Goal: Task Accomplishment & Management: Manage account settings

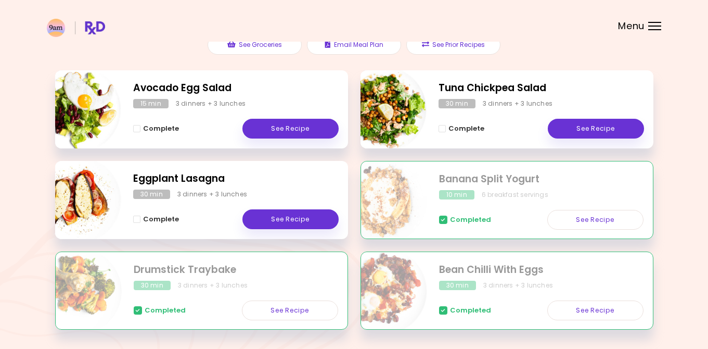
scroll to position [138, 0]
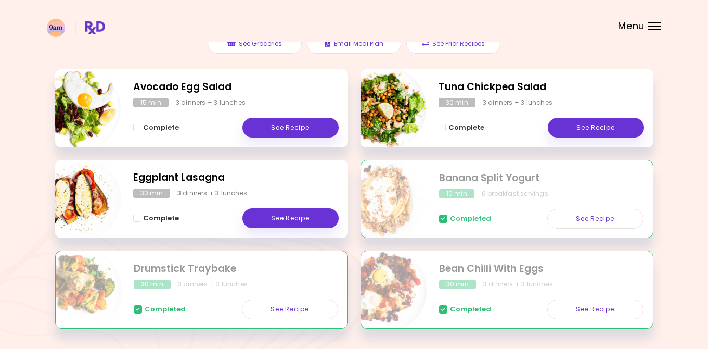
click at [445, 220] on span at bounding box center [443, 218] width 8 height 8
click at [578, 214] on link "See Recipe" at bounding box center [596, 219] width 96 height 20
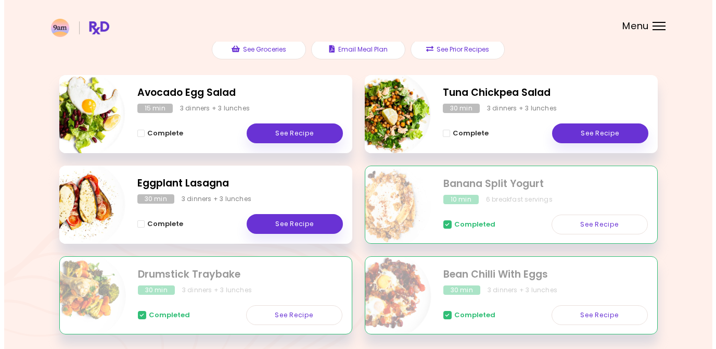
scroll to position [140, 0]
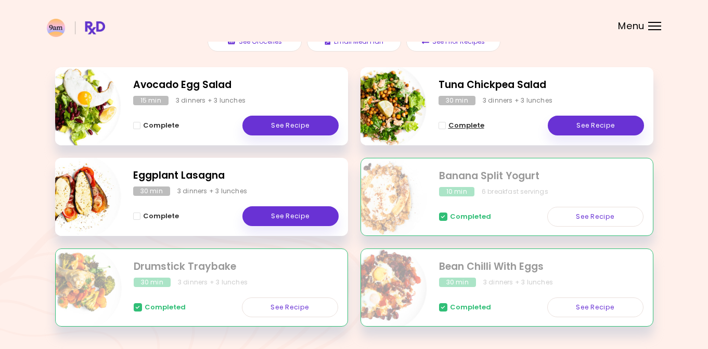
click at [444, 128] on span "Complete - Tuna Chickpea Salad" at bounding box center [442, 125] width 7 height 7
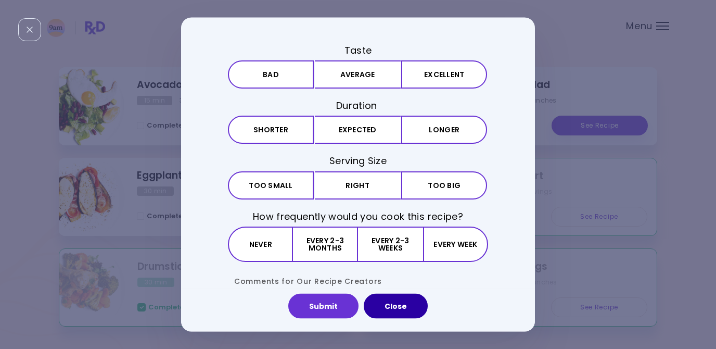
click at [394, 309] on button "Close" at bounding box center [396, 306] width 64 height 25
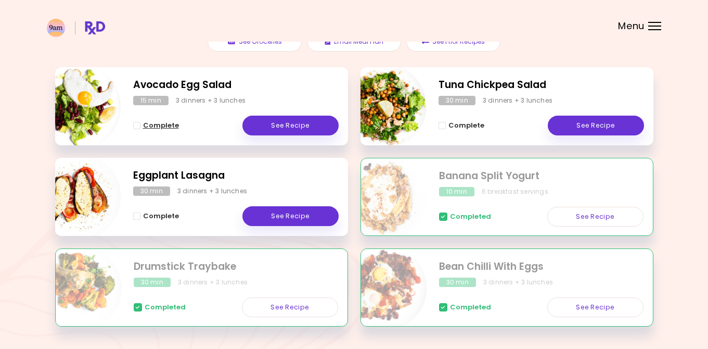
click at [137, 125] on span "Complete - Avocado Egg Salad" at bounding box center [136, 125] width 7 height 7
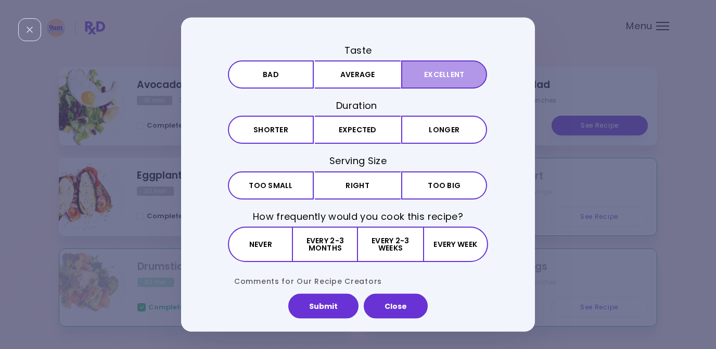
click at [436, 74] on button "Excellent" at bounding box center [444, 74] width 86 height 28
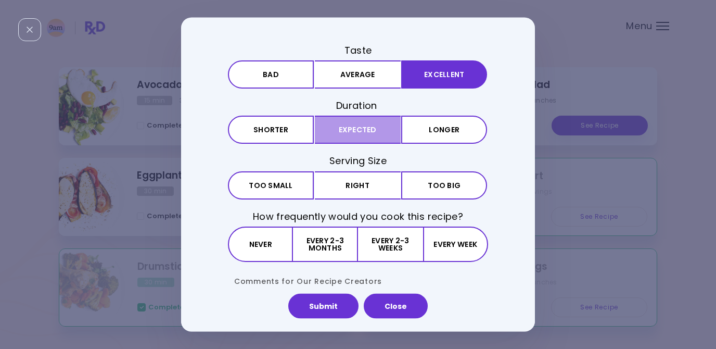
click at [373, 132] on button "Expected" at bounding box center [358, 130] width 86 height 28
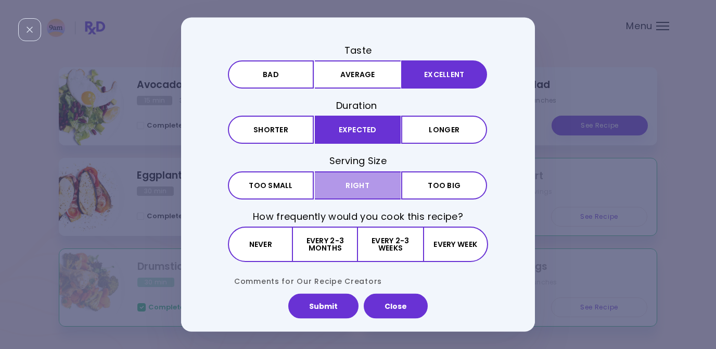
click at [373, 183] on button "Right" at bounding box center [358, 185] width 86 height 28
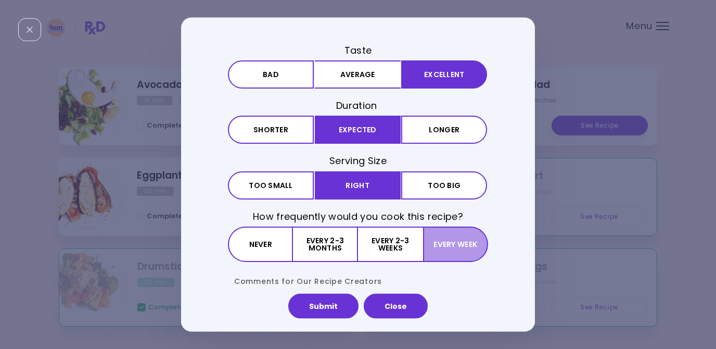
click at [446, 247] on button "Every week" at bounding box center [455, 243] width 65 height 35
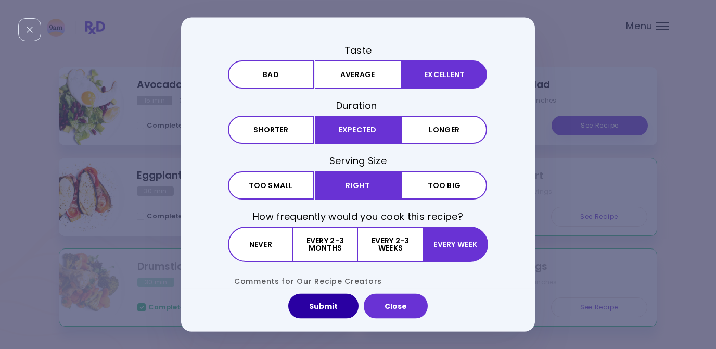
click at [330, 310] on button "Submit" at bounding box center [323, 306] width 70 height 25
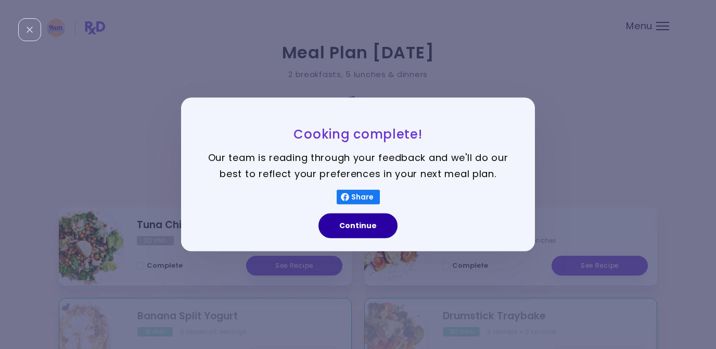
click at [363, 225] on button "Continue" at bounding box center [358, 225] width 79 height 25
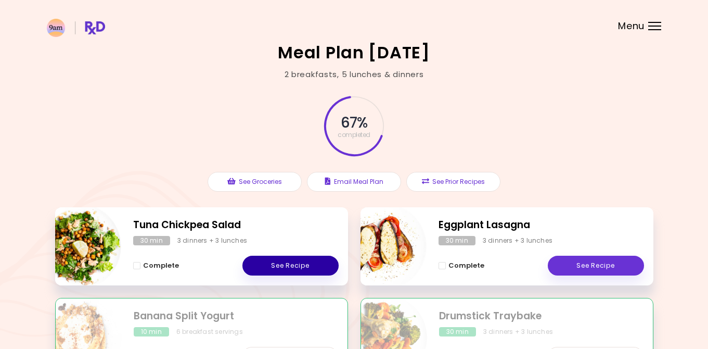
click at [276, 263] on link "See Recipe" at bounding box center [291, 266] width 96 height 20
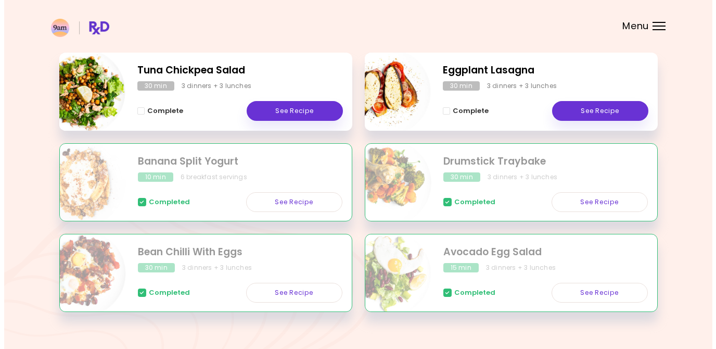
scroll to position [174, 0]
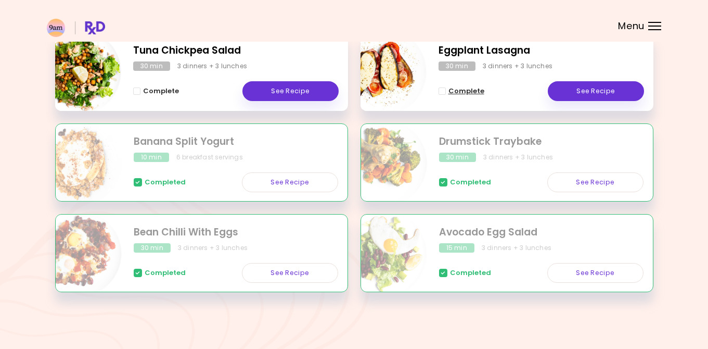
click at [443, 91] on span "Complete - Eggplant Lasagna" at bounding box center [442, 90] width 7 height 7
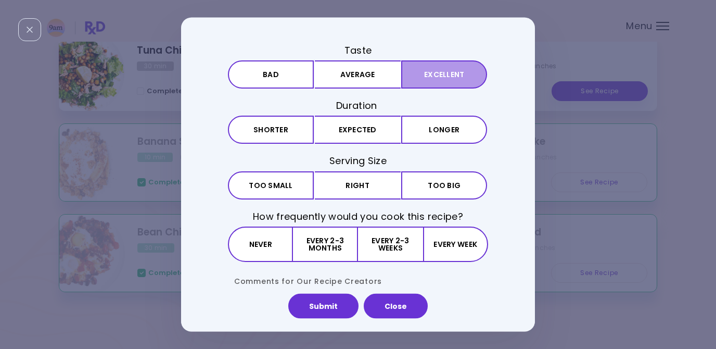
click at [441, 79] on button "Excellent" at bounding box center [444, 74] width 86 height 28
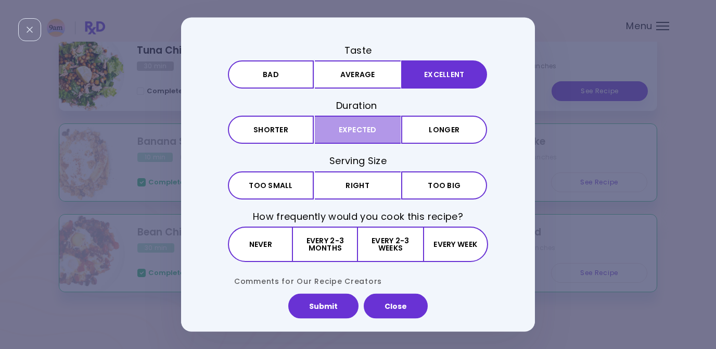
click at [386, 132] on button "Expected" at bounding box center [358, 130] width 86 height 28
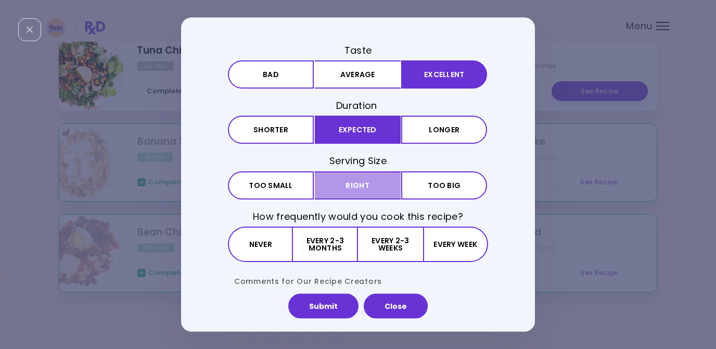
click at [353, 184] on button "Right" at bounding box center [358, 185] width 86 height 28
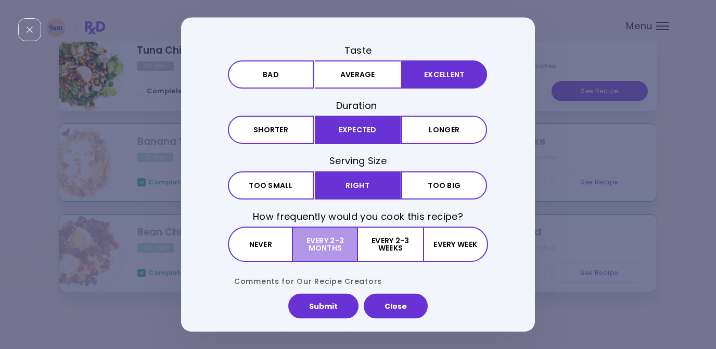
click at [335, 245] on button "Every 2-3 months" at bounding box center [325, 243] width 65 height 35
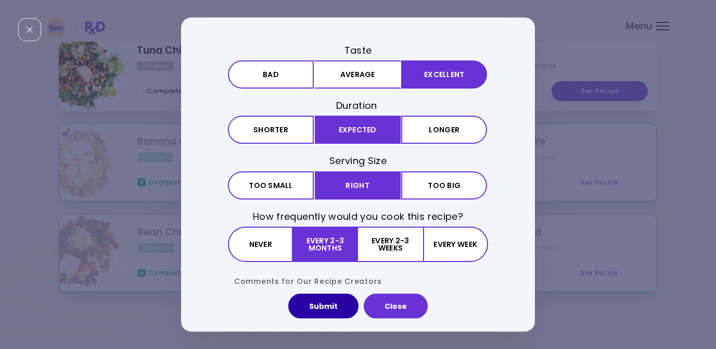
click at [329, 302] on button "Submit" at bounding box center [323, 306] width 70 height 25
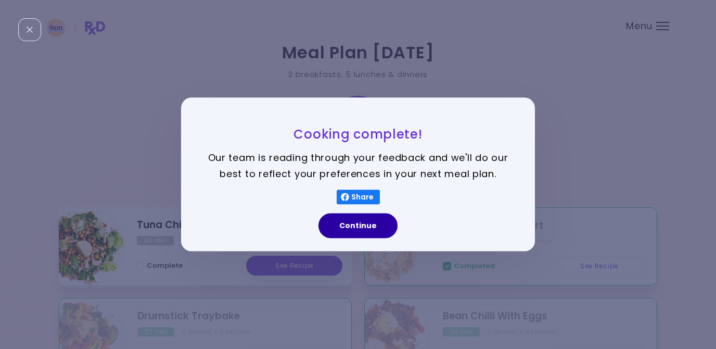
click at [365, 230] on button "Continue" at bounding box center [358, 225] width 79 height 25
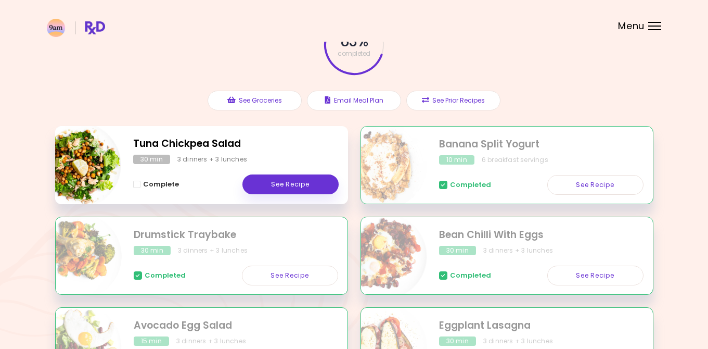
scroll to position [174, 0]
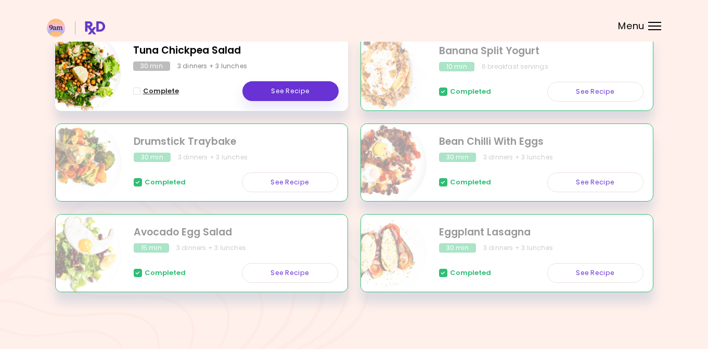
click at [138, 92] on span "Complete - Tuna Chickpea Salad" at bounding box center [136, 90] width 7 height 7
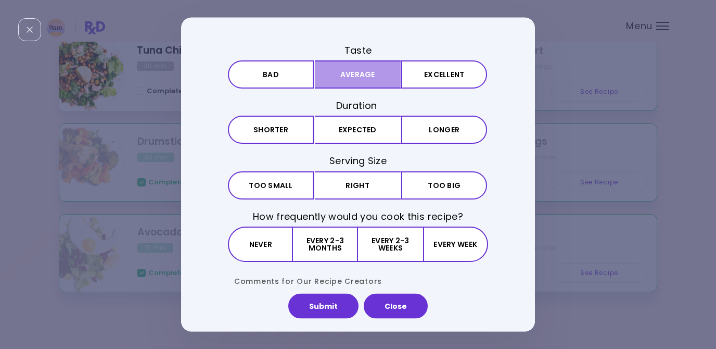
click at [324, 78] on button "Average" at bounding box center [358, 74] width 86 height 28
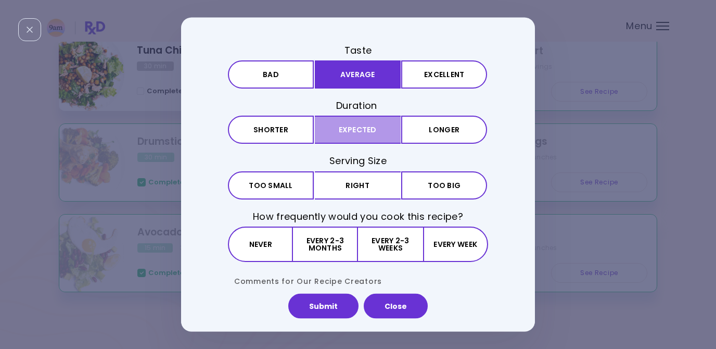
click at [334, 132] on button "Expected" at bounding box center [358, 130] width 86 height 28
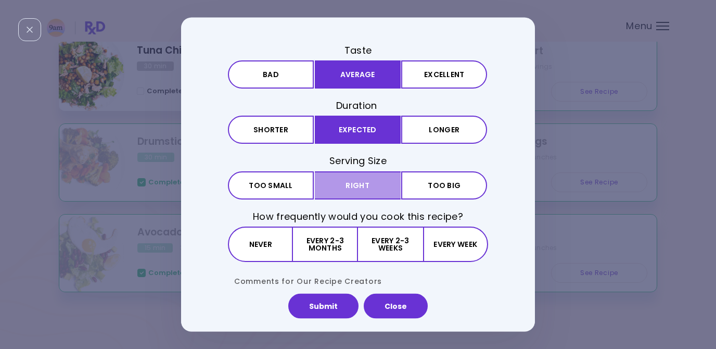
click at [343, 186] on button "Right" at bounding box center [358, 185] width 86 height 28
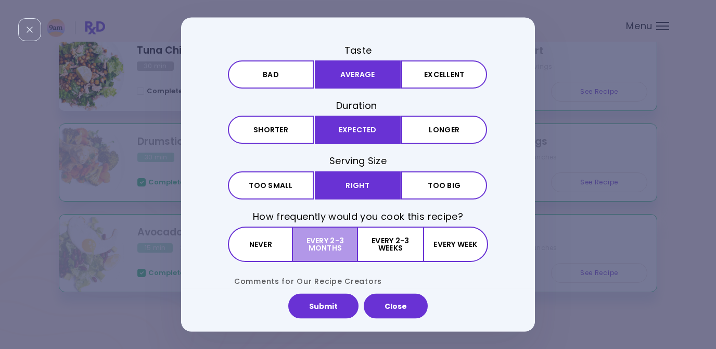
click at [344, 244] on button "Every 2-3 months" at bounding box center [325, 243] width 65 height 35
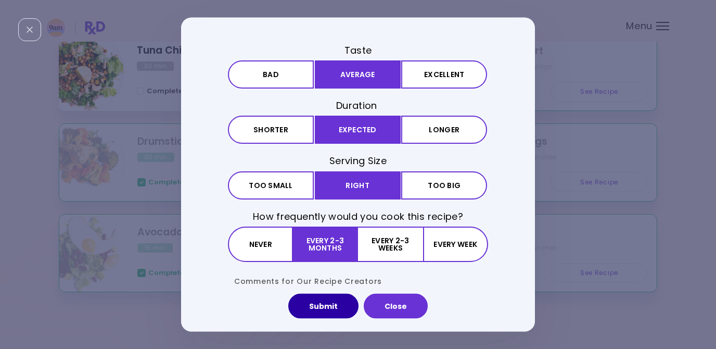
click at [322, 303] on button "Submit" at bounding box center [323, 306] width 70 height 25
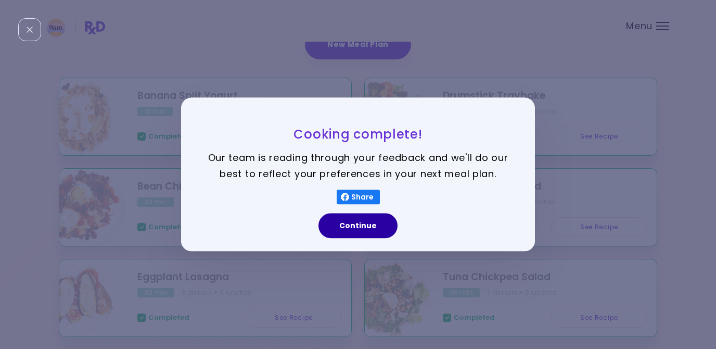
click at [363, 223] on button "Continue" at bounding box center [358, 225] width 79 height 25
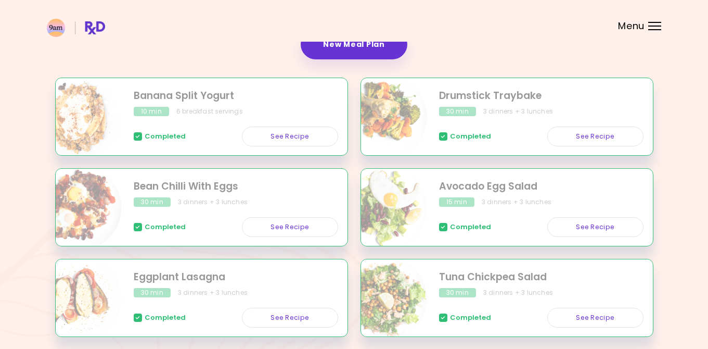
click at [649, 23] on div "Menu" at bounding box center [655, 26] width 13 height 8
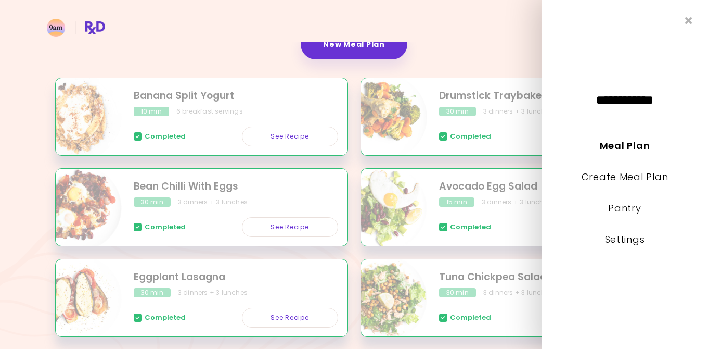
click at [639, 172] on link "Create Meal Plan" at bounding box center [625, 176] width 87 height 13
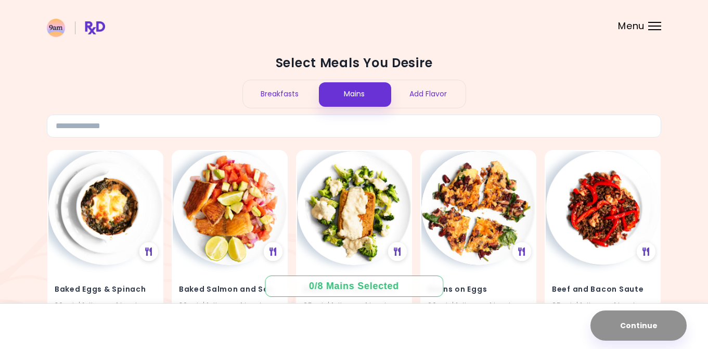
click at [290, 91] on div "Breakfasts" at bounding box center [280, 94] width 74 height 28
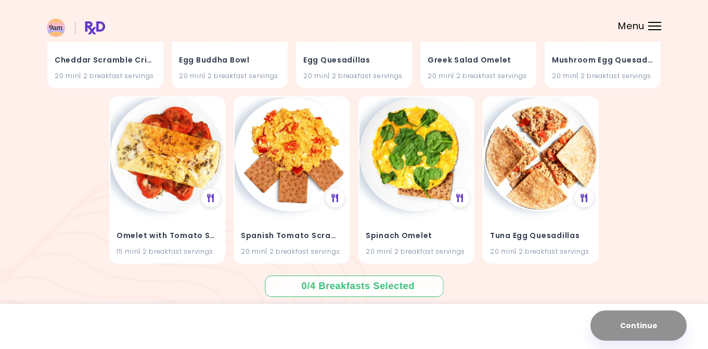
scroll to position [231, 0]
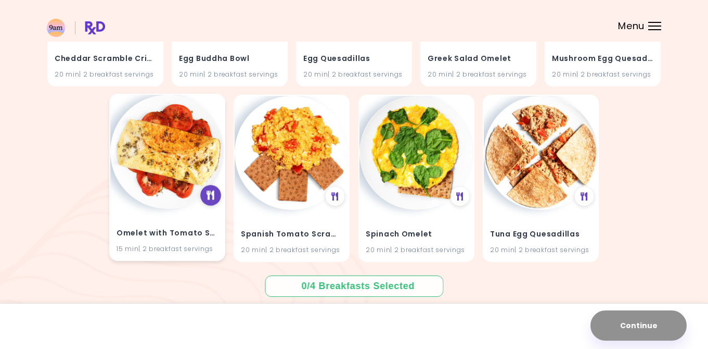
click at [211, 195] on icon at bounding box center [211, 195] width 8 height 9
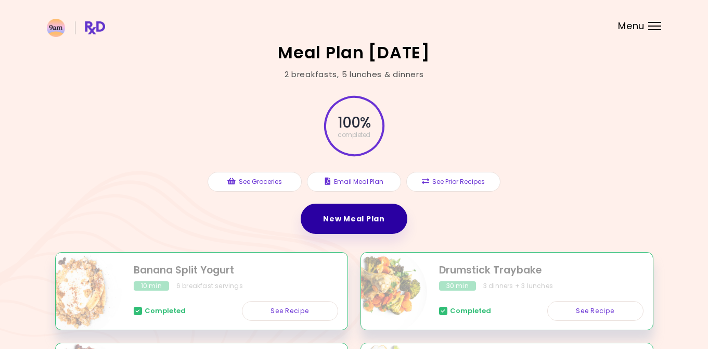
click at [384, 221] on link "New Meal Plan" at bounding box center [354, 219] width 106 height 30
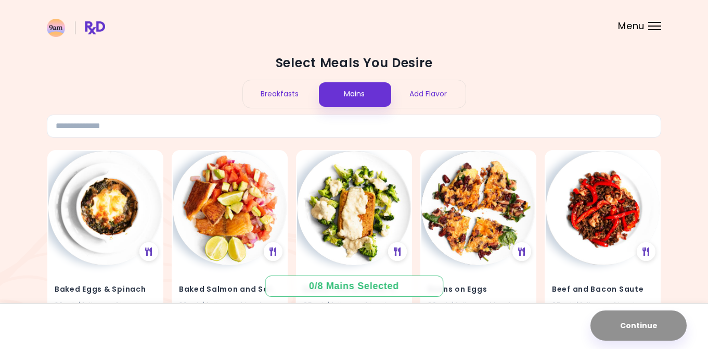
click at [302, 87] on div "Breakfasts" at bounding box center [280, 94] width 74 height 28
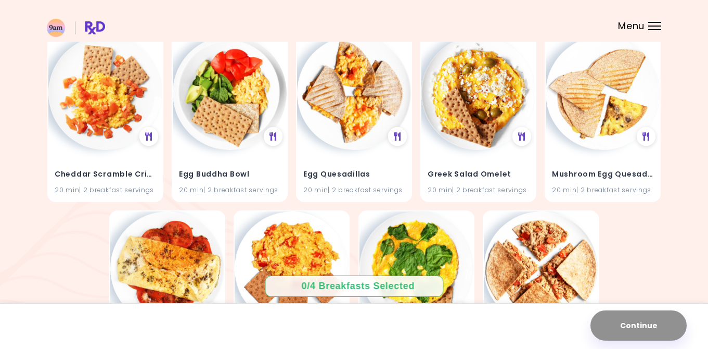
scroll to position [118, 0]
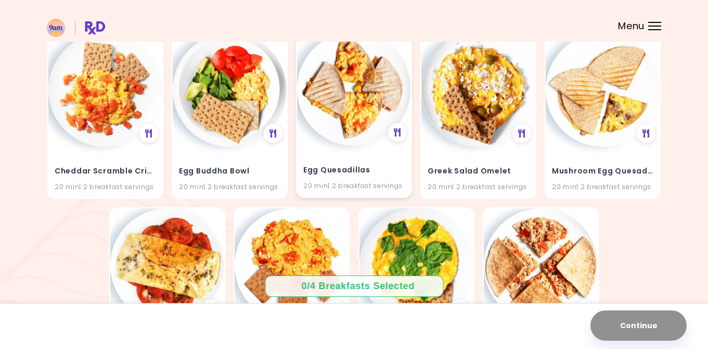
click at [392, 159] on div "Egg Quesadillas 20 min | 2 breakfast servings" at bounding box center [354, 171] width 114 height 51
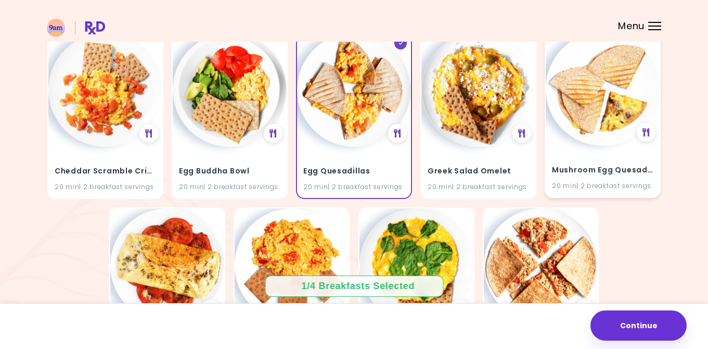
click at [629, 158] on div "Mushroom Egg Quesadillas 20 min | 2 breakfast servings" at bounding box center [603, 171] width 114 height 51
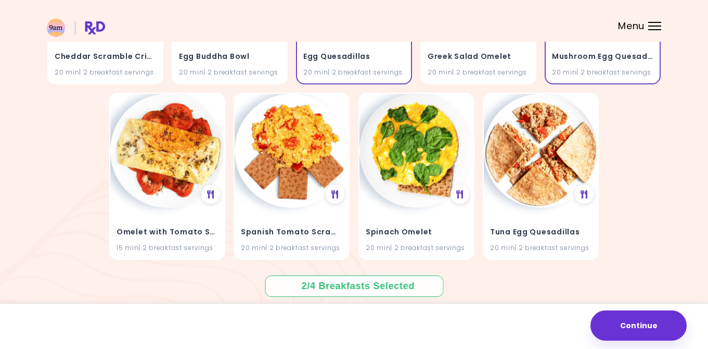
scroll to position [238, 0]
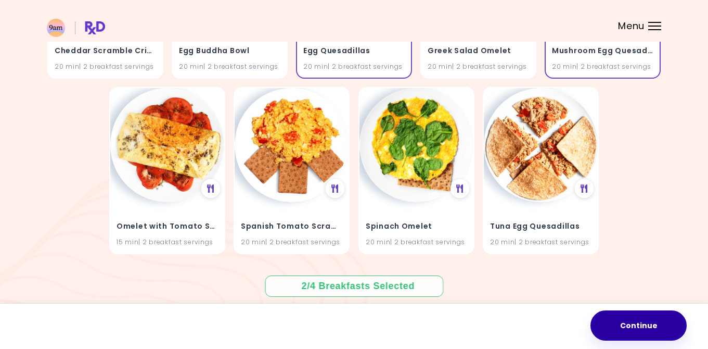
click at [630, 328] on button "Continue" at bounding box center [639, 325] width 96 height 30
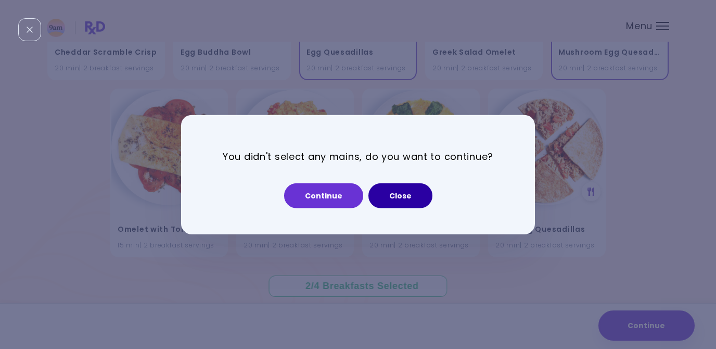
click at [402, 196] on button "Close" at bounding box center [401, 195] width 64 height 25
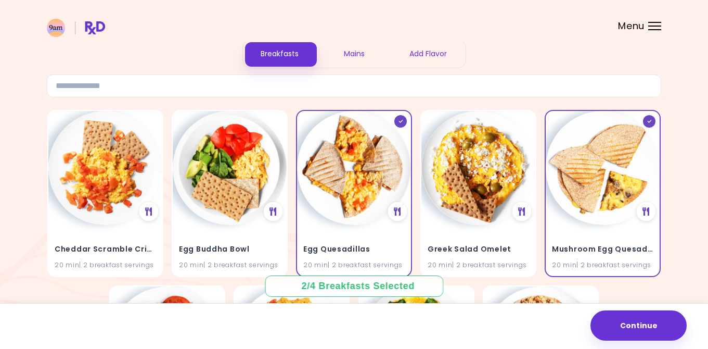
scroll to position [0, 0]
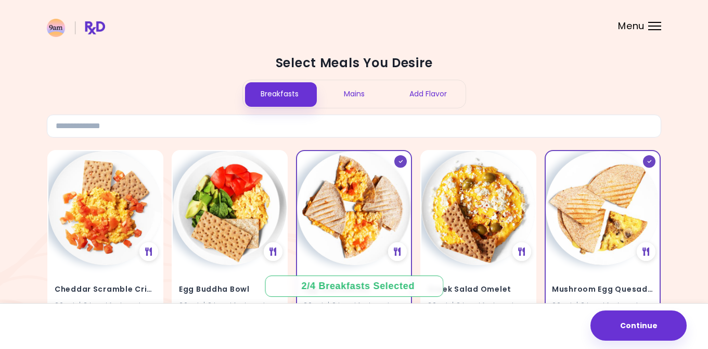
click at [443, 86] on div "Add Flavor" at bounding box center [428, 94] width 74 height 28
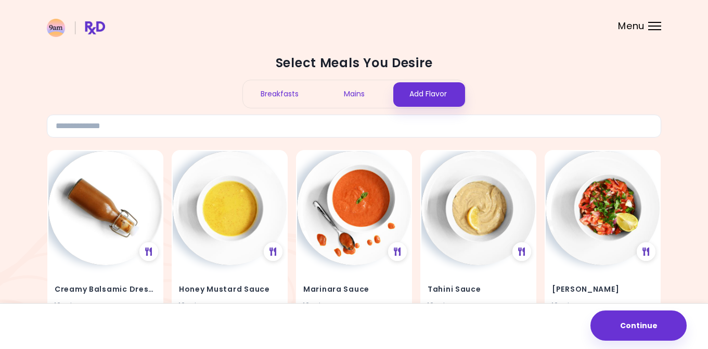
click at [257, 93] on div "Breakfasts" at bounding box center [280, 94] width 74 height 28
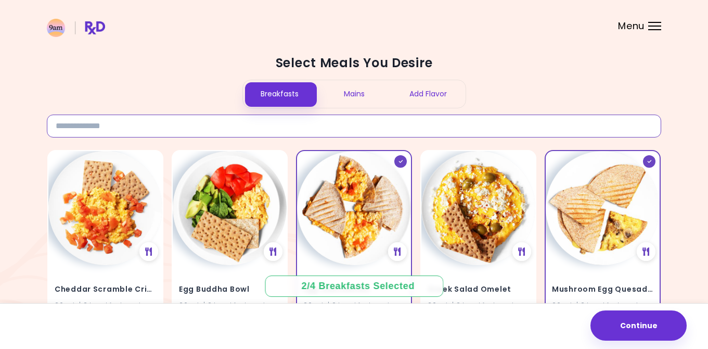
click at [571, 130] on input at bounding box center [354, 126] width 615 height 23
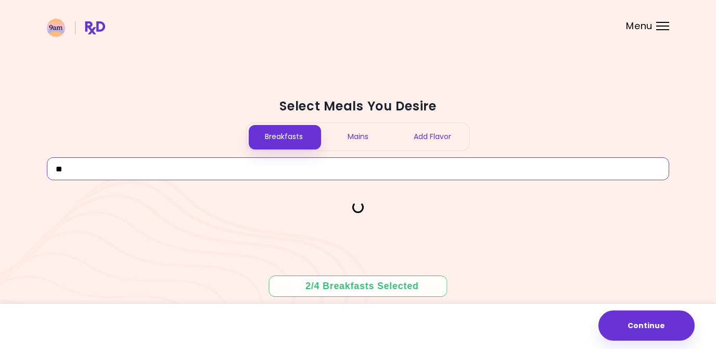
type input "*"
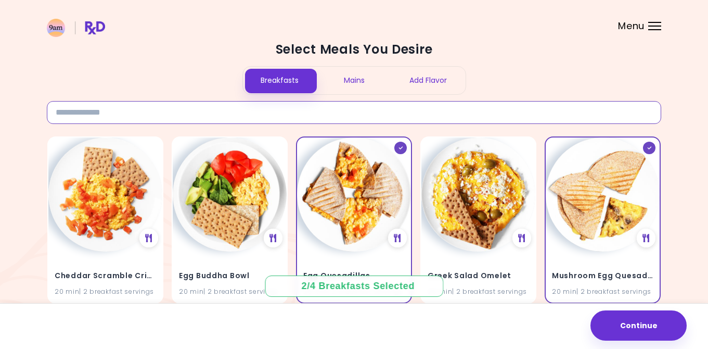
scroll to position [2, 0]
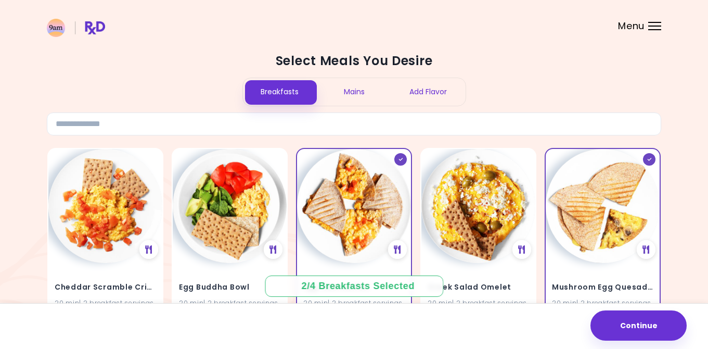
click at [360, 83] on div "Mains" at bounding box center [354, 92] width 74 height 28
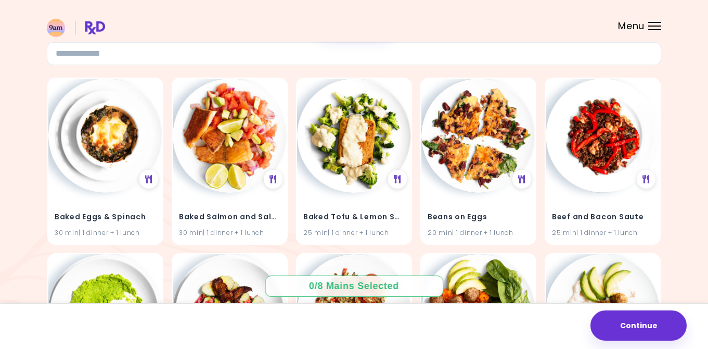
scroll to position [102, 0]
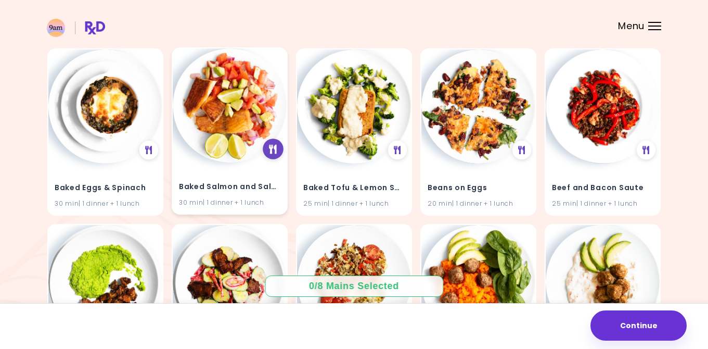
click at [274, 148] on icon at bounding box center [273, 148] width 8 height 9
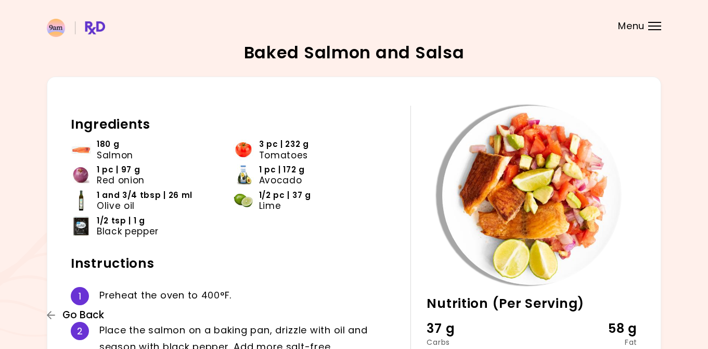
click at [74, 311] on span "Go Back" at bounding box center [83, 314] width 42 height 11
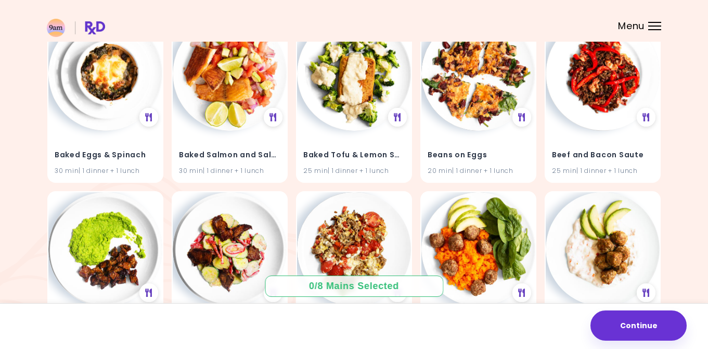
scroll to position [142, 0]
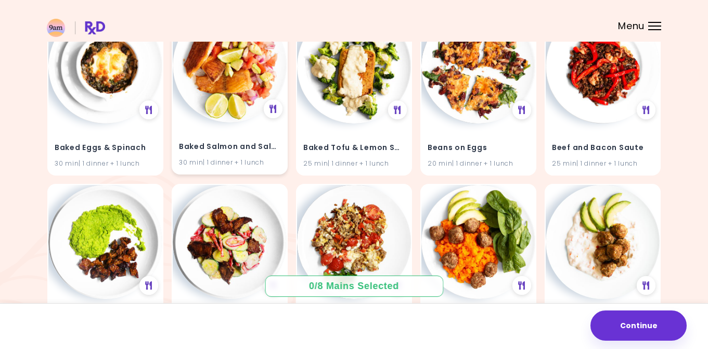
click at [263, 147] on h4 "Baked Salmon and Salsa" at bounding box center [230, 146] width 102 height 17
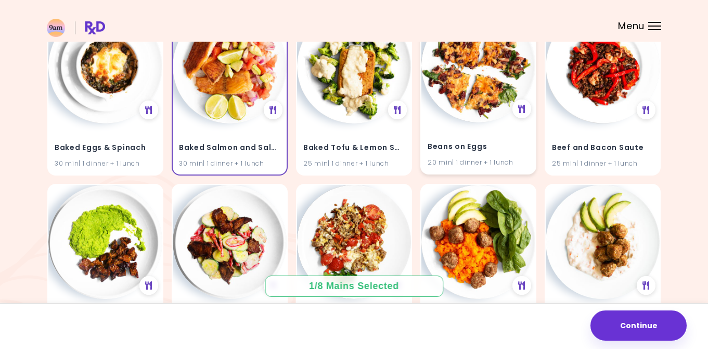
click at [455, 126] on div "Beans on Eggs 20 min | 1 dinner + 1 lunch" at bounding box center [479, 147] width 114 height 51
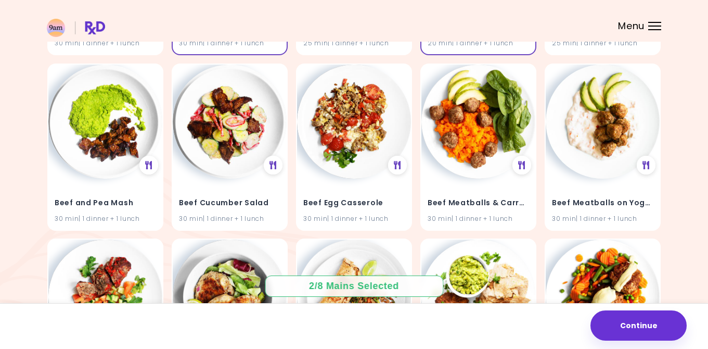
scroll to position [263, 0]
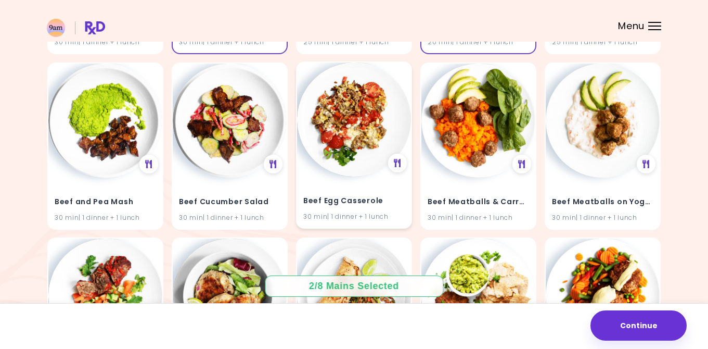
click at [359, 193] on h4 "Beef Egg Casserole" at bounding box center [354, 200] width 102 height 17
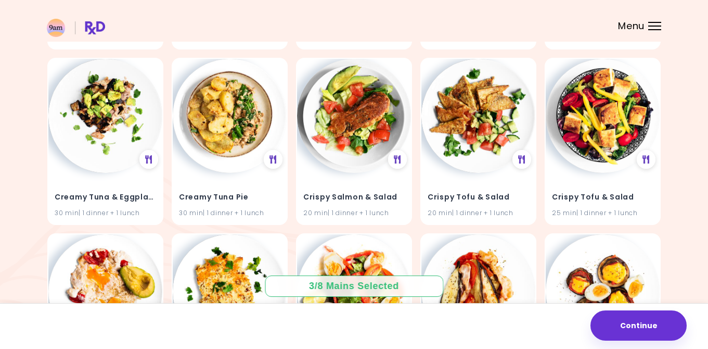
scroll to position [970, 0]
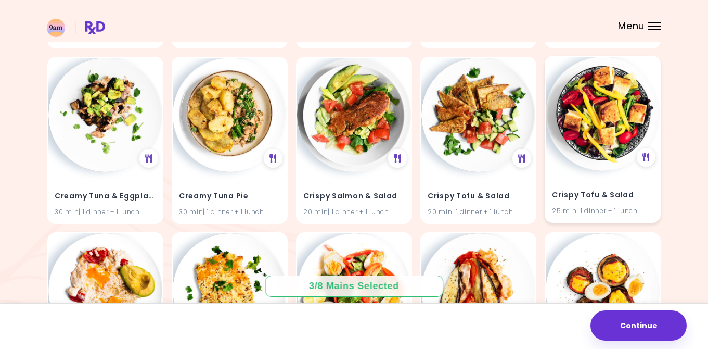
click at [612, 141] on img at bounding box center [603, 114] width 114 height 114
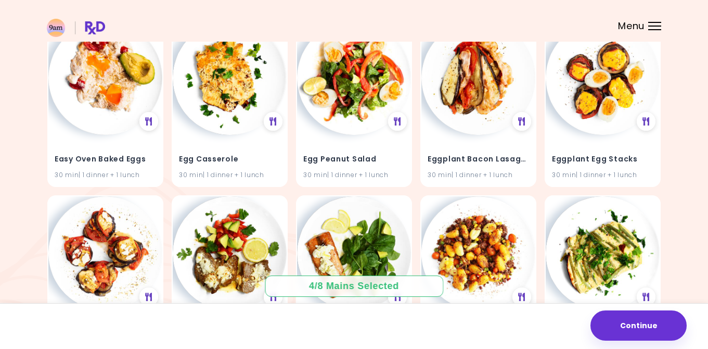
scroll to position [1193, 0]
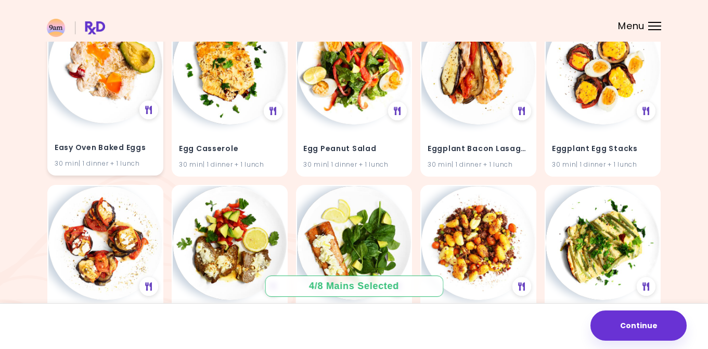
click at [95, 108] on img at bounding box center [105, 66] width 114 height 114
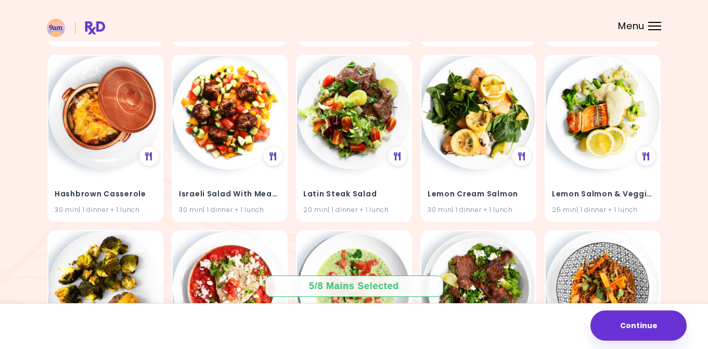
scroll to position [1500, 0]
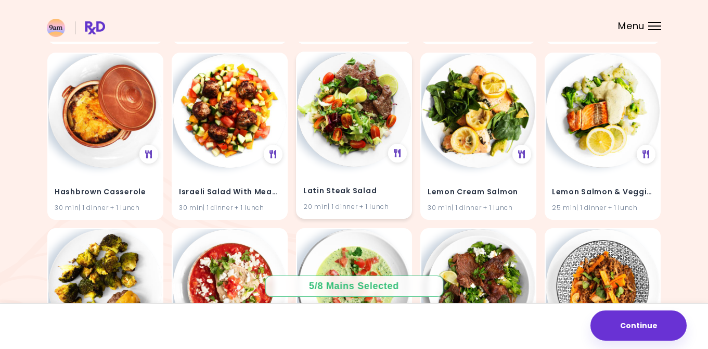
click at [332, 176] on div "Latin Steak Salad 20 min | 1 dinner + 1 lunch" at bounding box center [354, 192] width 114 height 51
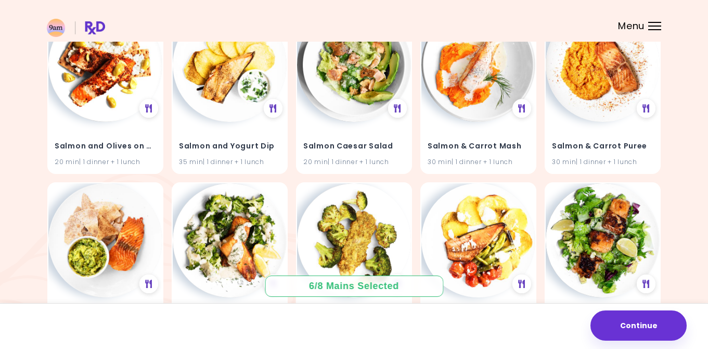
scroll to position [2081, 0]
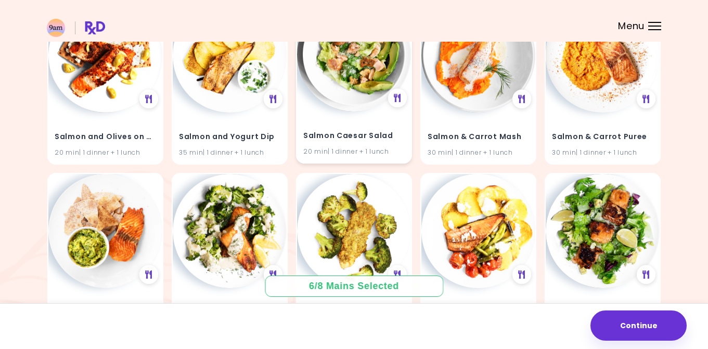
click at [366, 135] on h4 "Salmon Caesar Salad" at bounding box center [354, 136] width 102 height 17
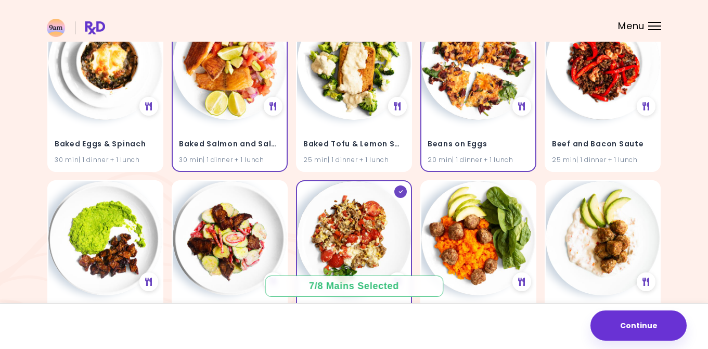
scroll to position [148, 0]
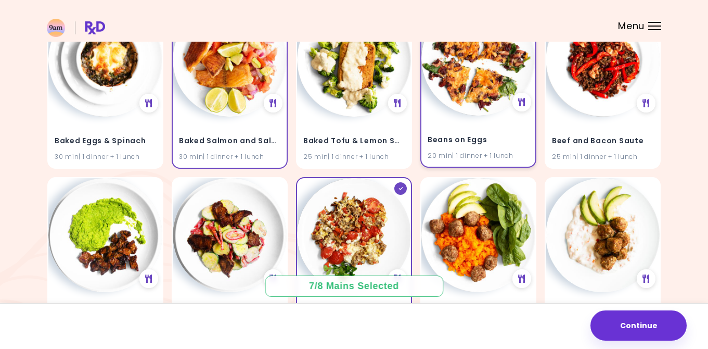
click at [531, 115] on div "Beans on Eggs 20 min | 1 dinner + 1 lunch" at bounding box center [479, 84] width 116 height 167
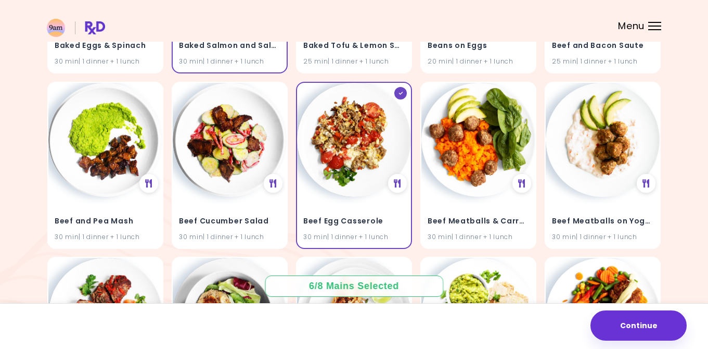
scroll to position [246, 0]
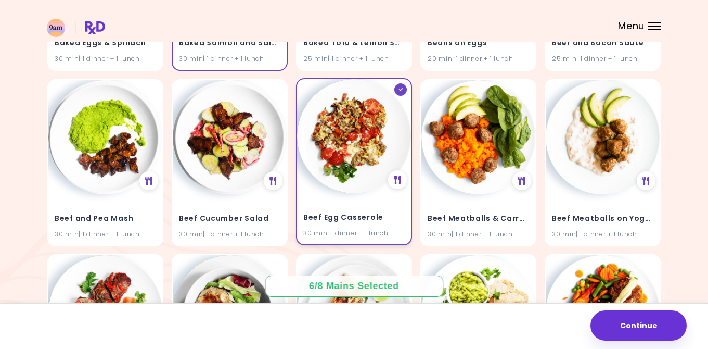
click at [352, 207] on div "Beef Egg Casserole 30 min | 1 dinner + 1 lunch" at bounding box center [354, 218] width 114 height 51
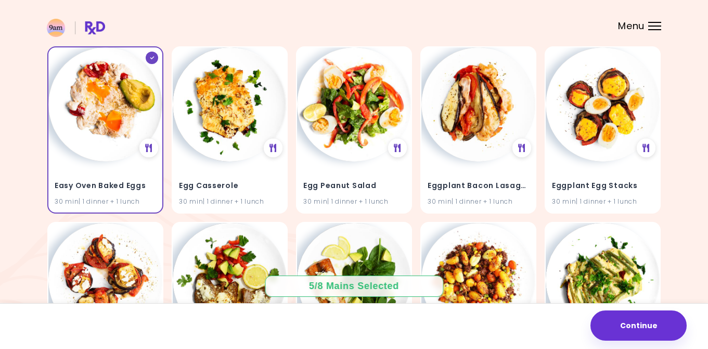
scroll to position [1158, 0]
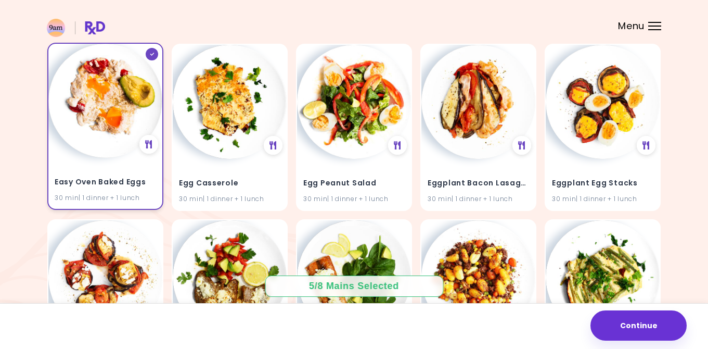
click at [105, 171] on div "Easy Oven Baked Eggs 30 min | 1 dinner + 1 lunch" at bounding box center [105, 183] width 114 height 51
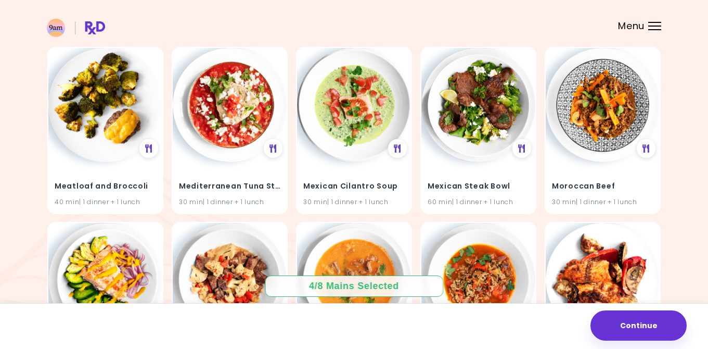
scroll to position [1693, 0]
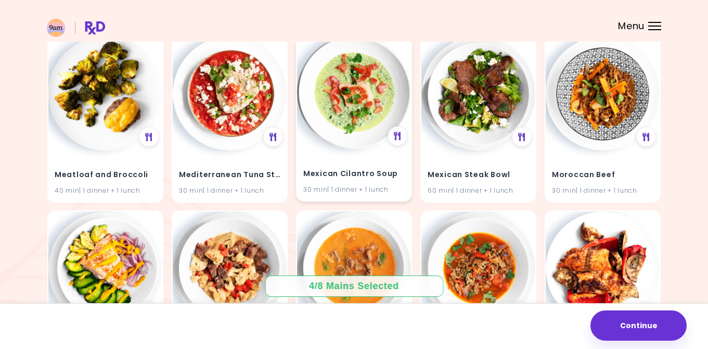
click at [372, 162] on div "Mexican Cilantro Soup 30 min | 1 dinner + 1 lunch" at bounding box center [354, 174] width 114 height 51
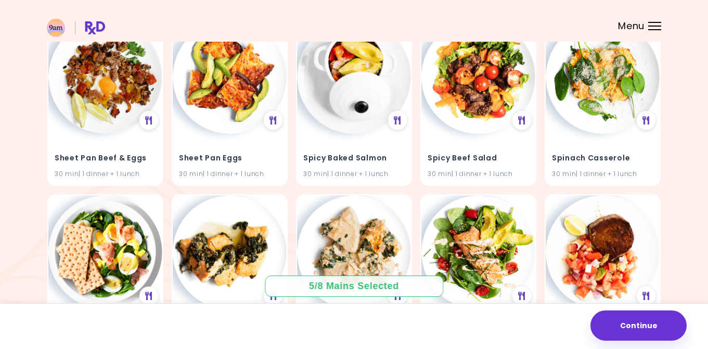
scroll to position [2589, 0]
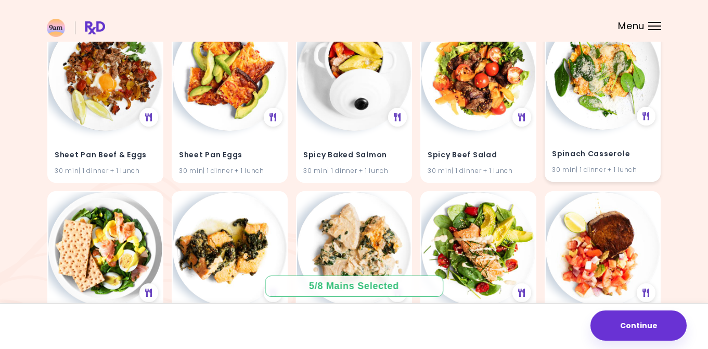
click at [605, 91] on img at bounding box center [603, 73] width 114 height 114
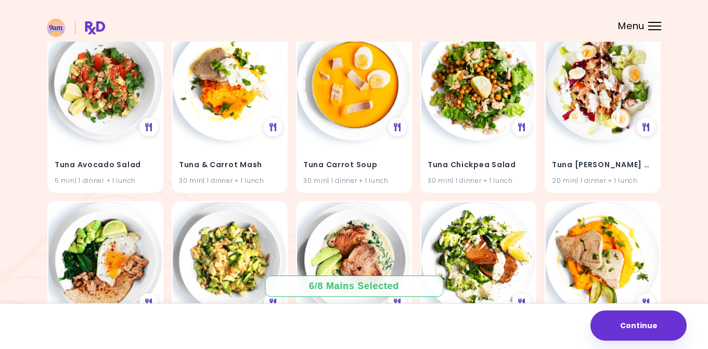
scroll to position [3111, 0]
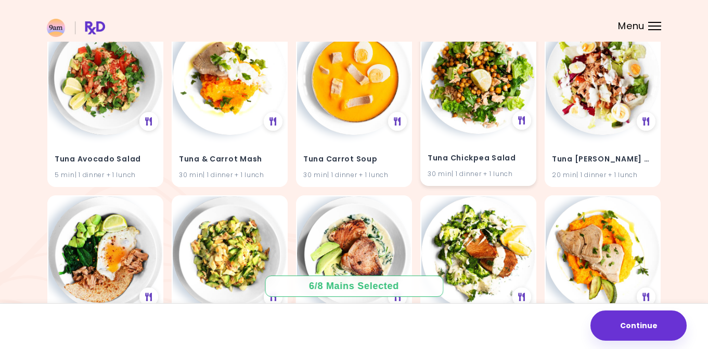
click at [524, 175] on div "30 min | 1 dinner + 1 lunch" at bounding box center [479, 174] width 102 height 10
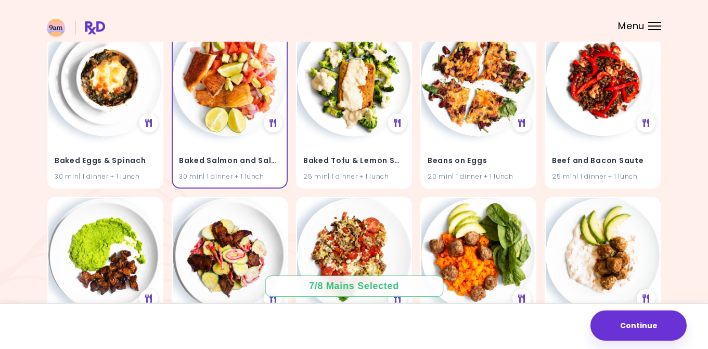
scroll to position [131, 0]
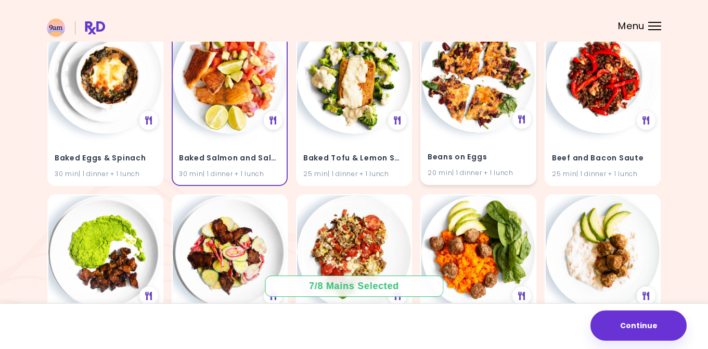
click at [501, 105] on img at bounding box center [479, 76] width 114 height 114
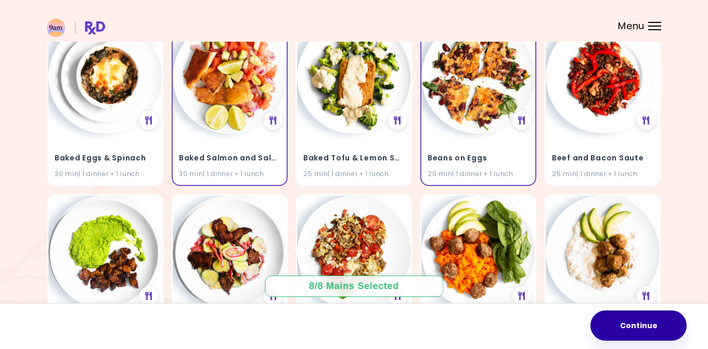
click at [664, 324] on button "Continue" at bounding box center [639, 325] width 96 height 30
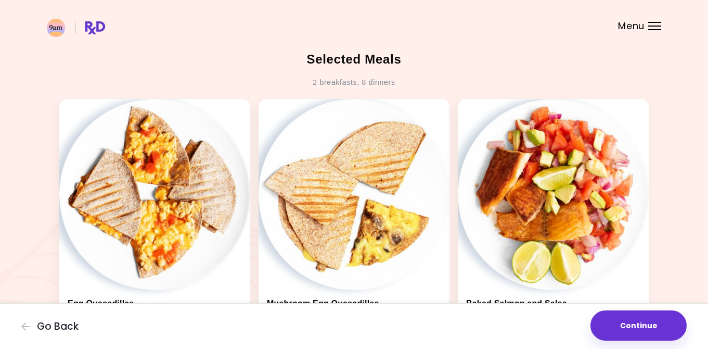
click at [652, 24] on div "Menu" at bounding box center [655, 26] width 13 height 8
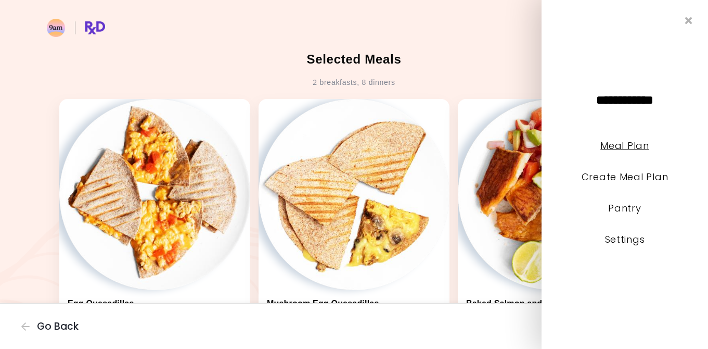
click at [638, 149] on link "Meal Plan" at bounding box center [625, 145] width 48 height 13
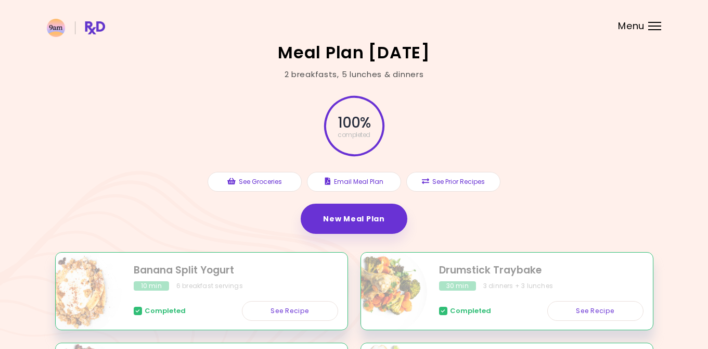
click at [655, 23] on div "Menu" at bounding box center [655, 26] width 13 height 8
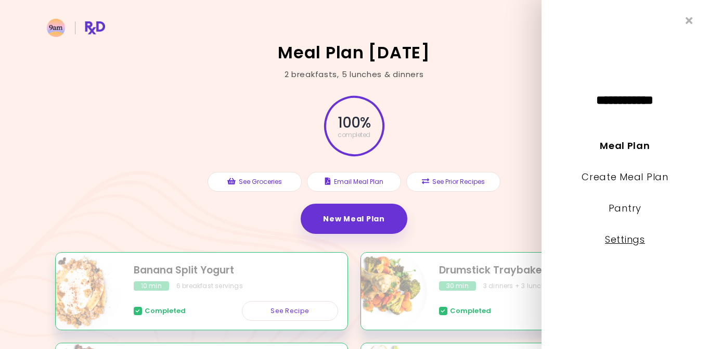
click at [634, 237] on link "Settings" at bounding box center [625, 239] width 40 height 13
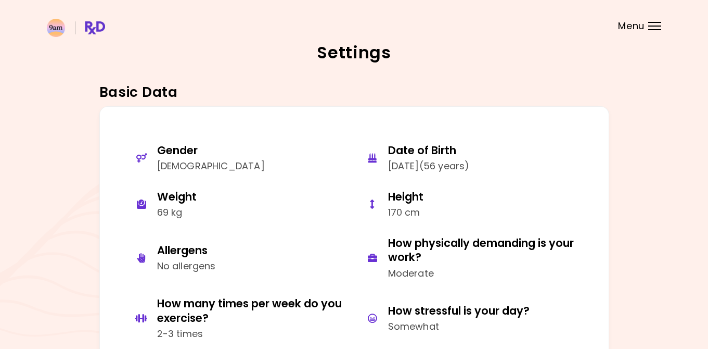
click at [56, 22] on img at bounding box center [76, 28] width 58 height 18
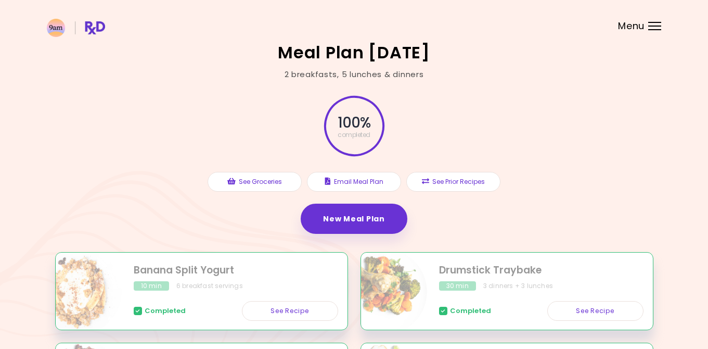
click at [92, 23] on img at bounding box center [76, 28] width 58 height 18
click at [649, 26] on div at bounding box center [655, 26] width 13 height 1
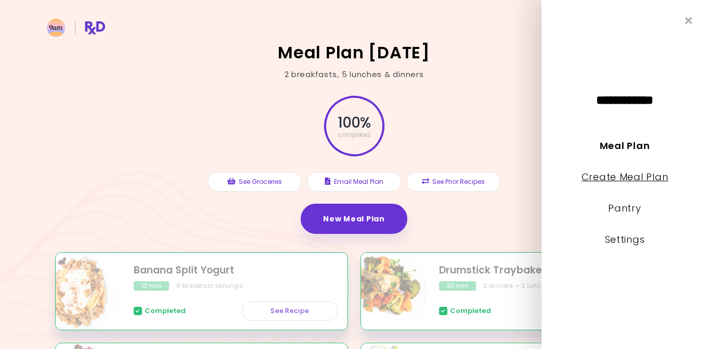
click at [631, 173] on link "Create Meal Plan" at bounding box center [625, 176] width 87 height 13
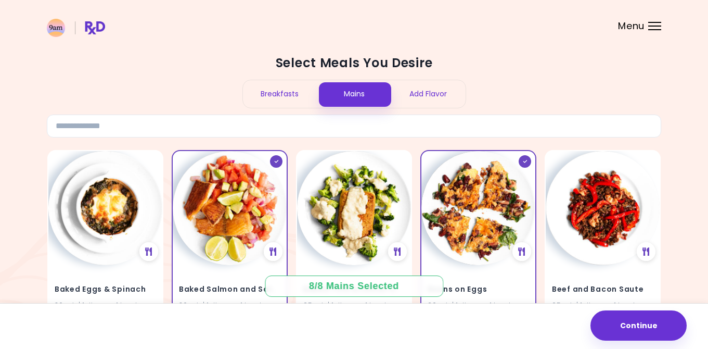
click at [654, 23] on div "Menu" at bounding box center [655, 26] width 13 height 8
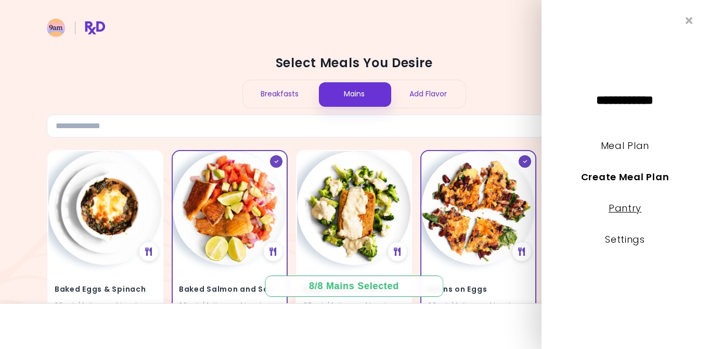
click at [632, 207] on link "Pantry" at bounding box center [625, 207] width 33 height 13
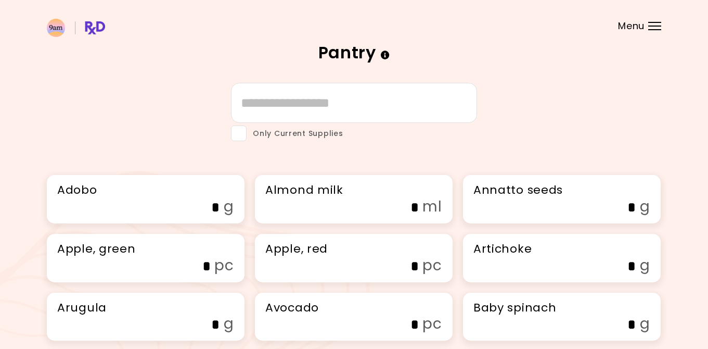
click at [655, 28] on div "Menu" at bounding box center [655, 26] width 13 height 8
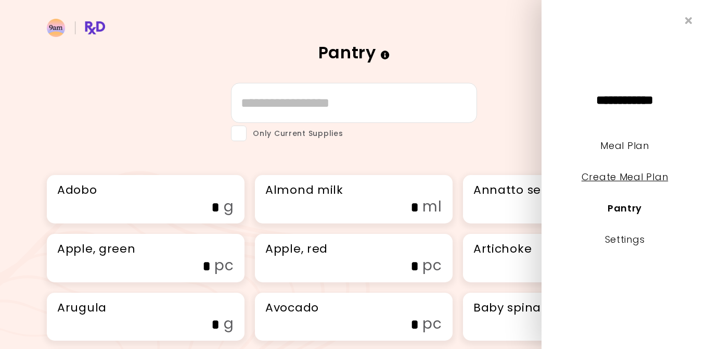
click at [633, 175] on link "Create Meal Plan" at bounding box center [625, 176] width 87 height 13
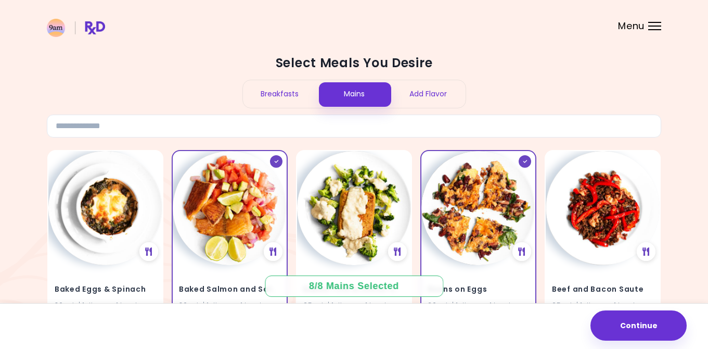
click at [654, 27] on div "Menu" at bounding box center [655, 26] width 13 height 8
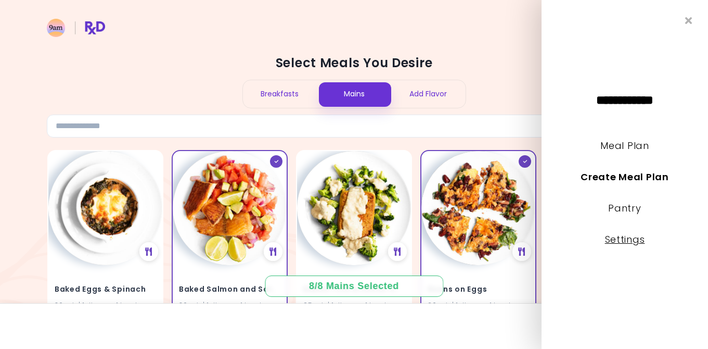
click at [640, 239] on link "Settings" at bounding box center [625, 239] width 40 height 13
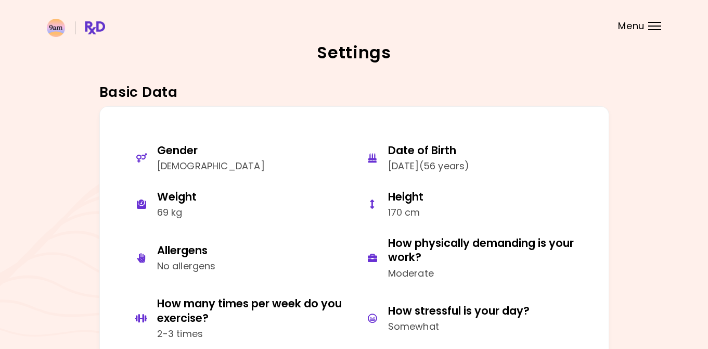
click at [655, 26] on div at bounding box center [655, 26] width 13 height 1
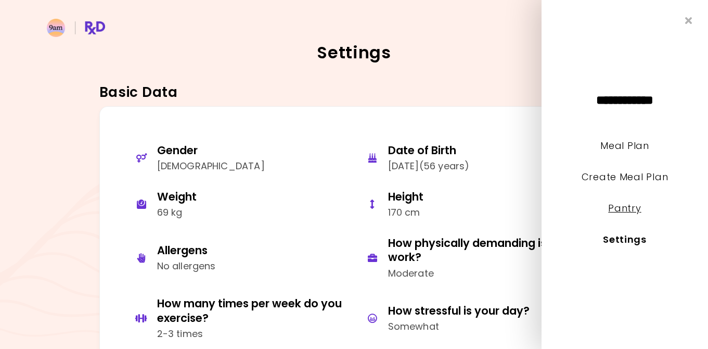
click at [630, 213] on link "Pantry" at bounding box center [625, 207] width 33 height 13
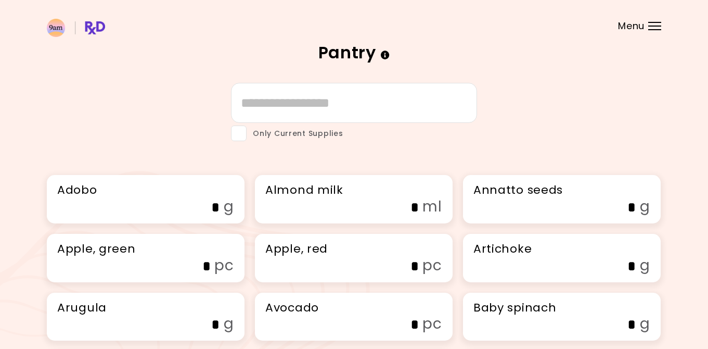
click at [653, 26] on div at bounding box center [655, 26] width 13 height 1
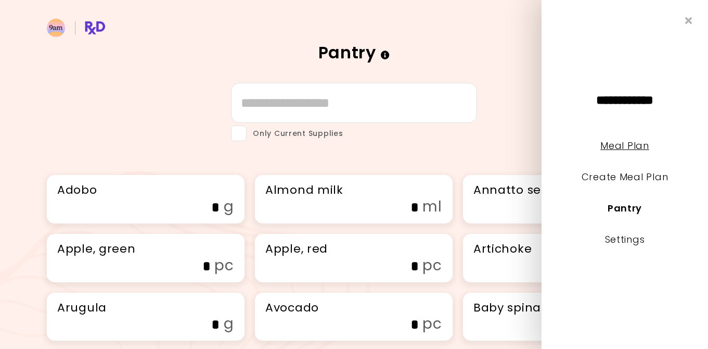
click at [622, 146] on link "Meal Plan" at bounding box center [625, 145] width 48 height 13
